Goal: Book appointment/travel/reservation

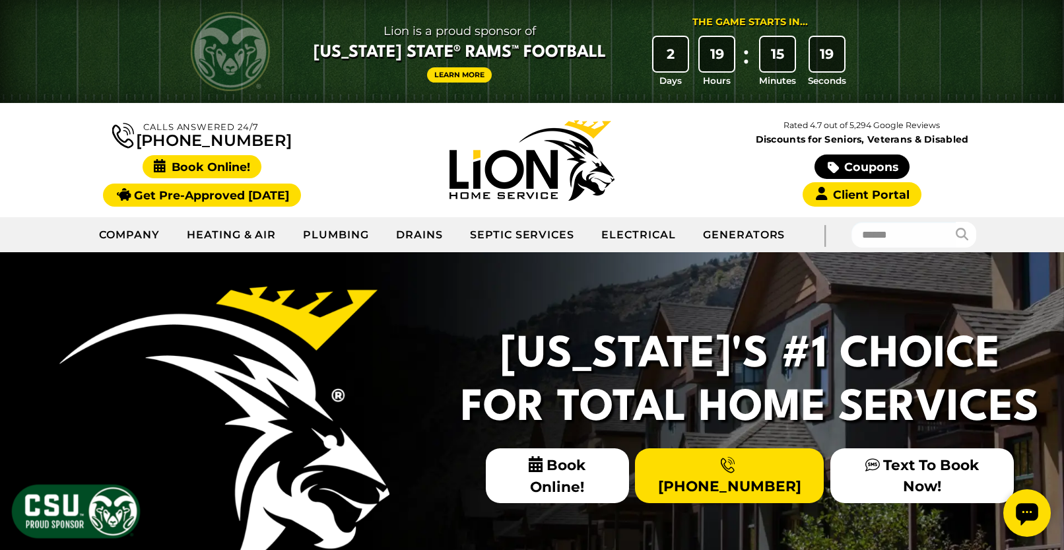
click at [189, 165] on span "Book Online!" at bounding box center [202, 166] width 119 height 23
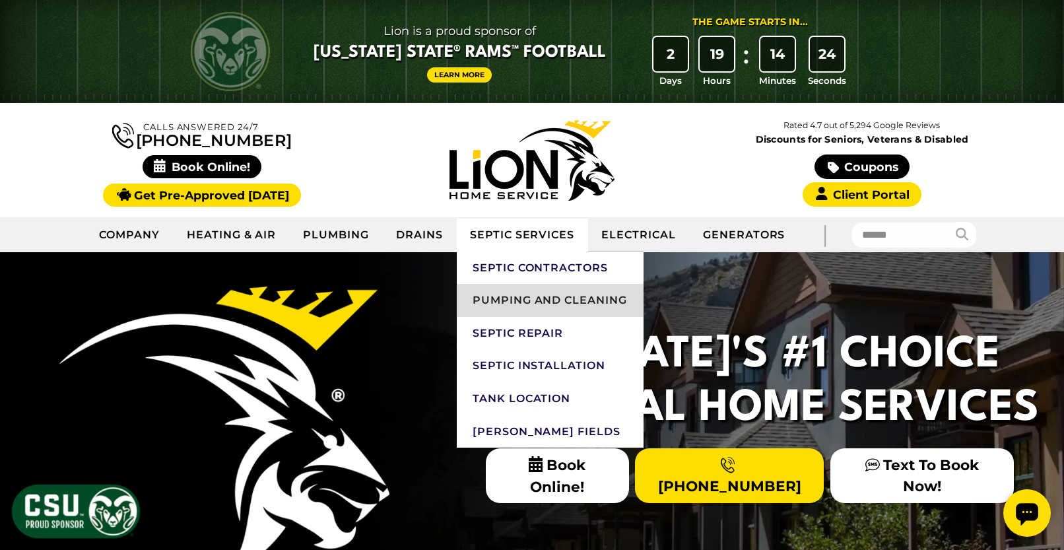
click at [550, 303] on link "Pumping and Cleaning" at bounding box center [550, 300] width 187 height 33
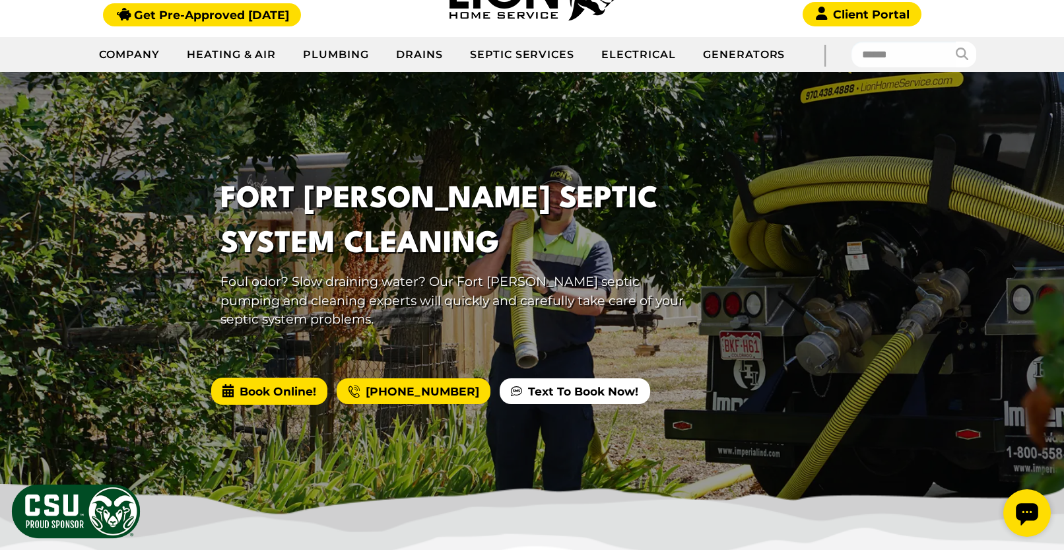
click at [269, 388] on span "Book Online!" at bounding box center [269, 391] width 116 height 26
